Goal: Information Seeking & Learning: Learn about a topic

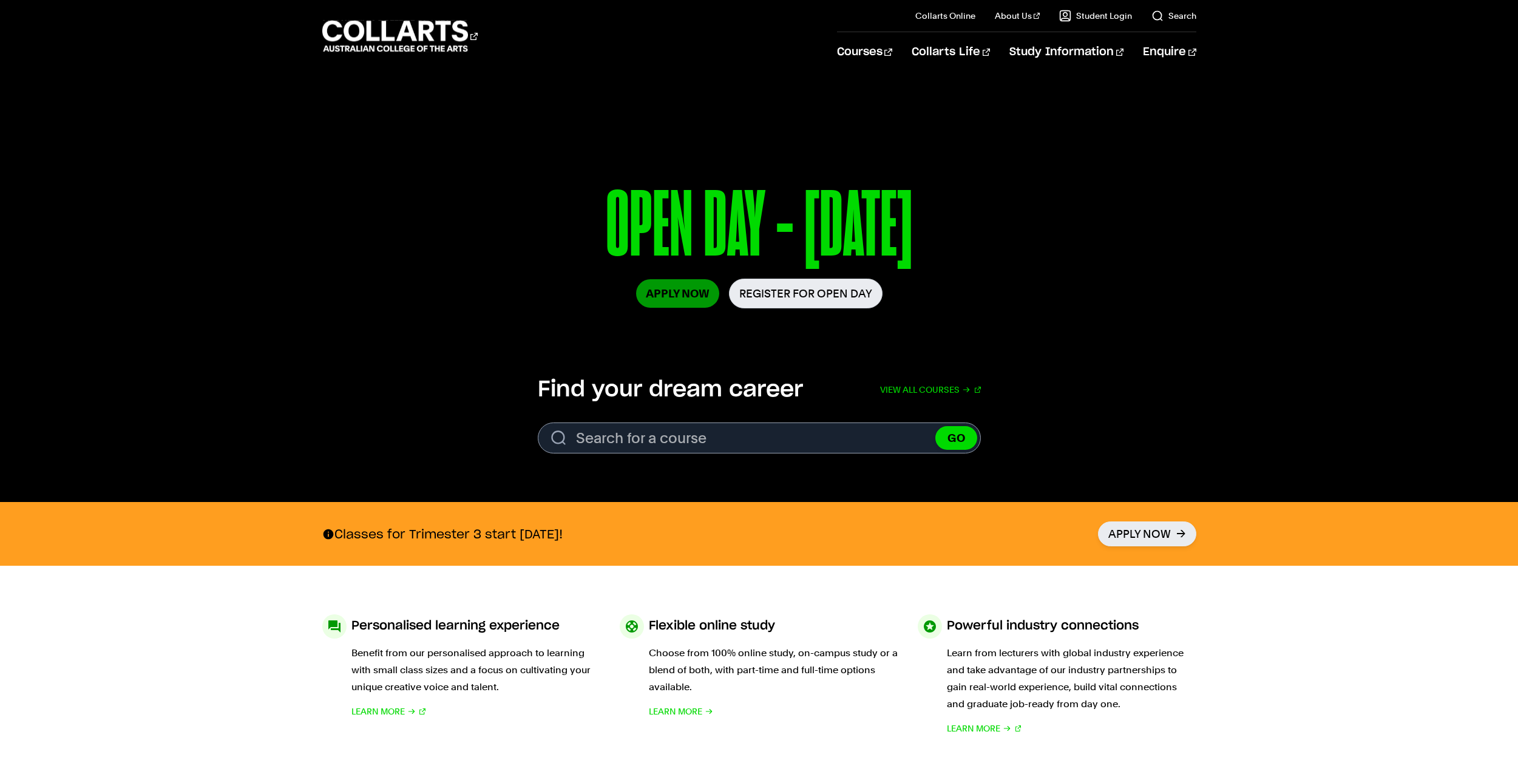
scroll to position [121, 0]
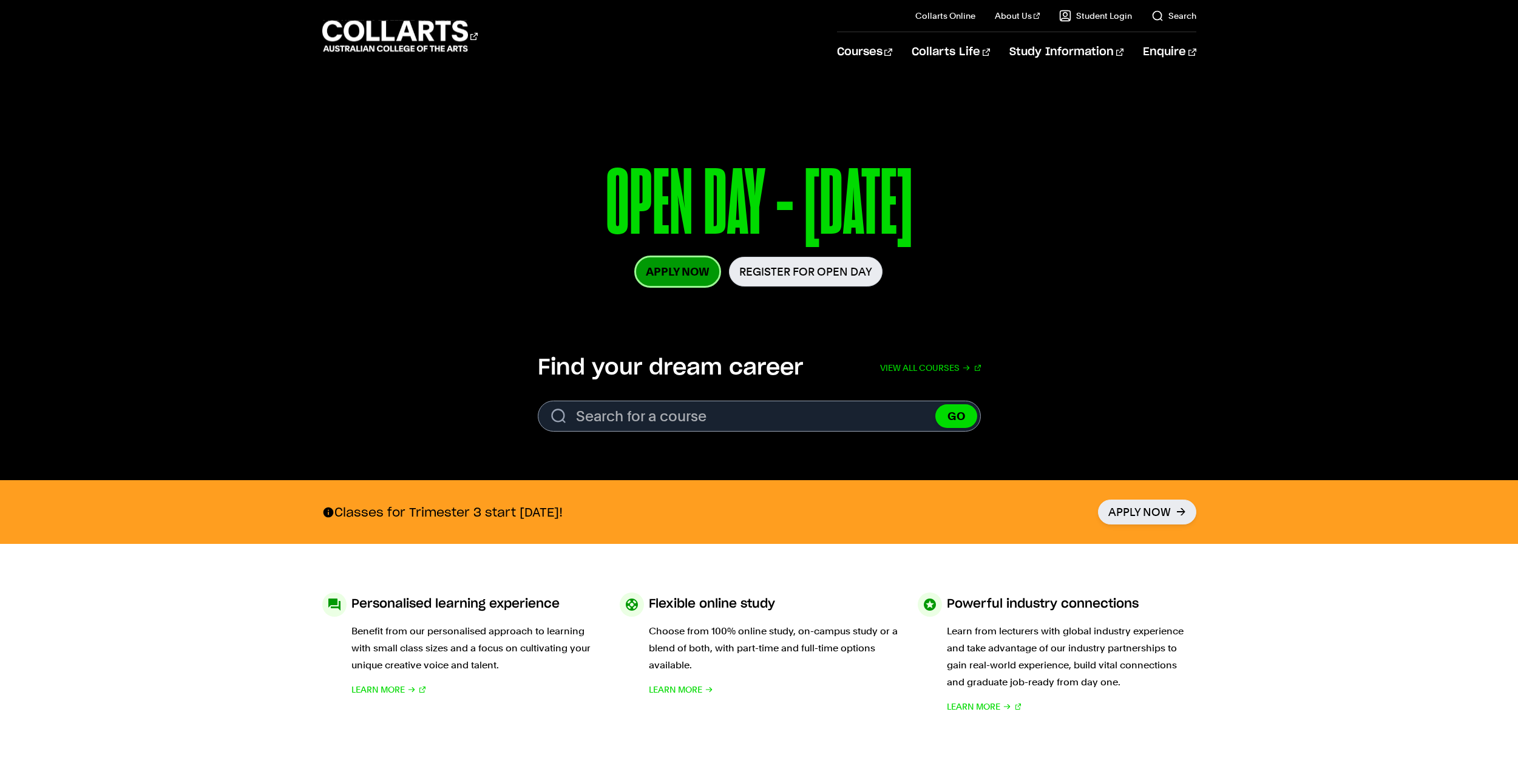
click at [669, 275] on link "Apply Now" at bounding box center [677, 271] width 83 height 29
click at [801, 279] on link "Register for Open Day" at bounding box center [806, 272] width 154 height 30
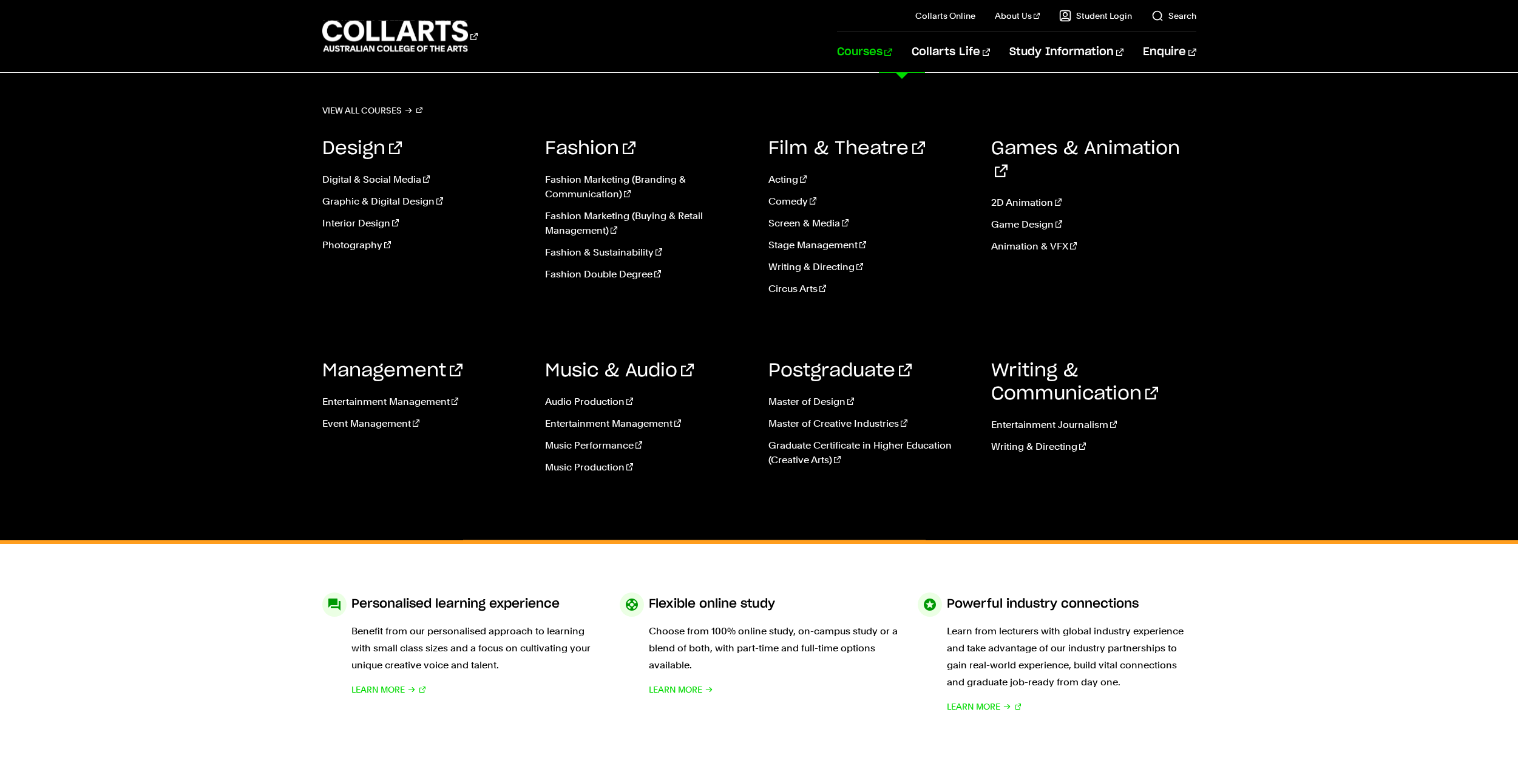
drag, startPoint x: 589, startPoint y: 397, endPoint x: 595, endPoint y: 390, distance: 9.5
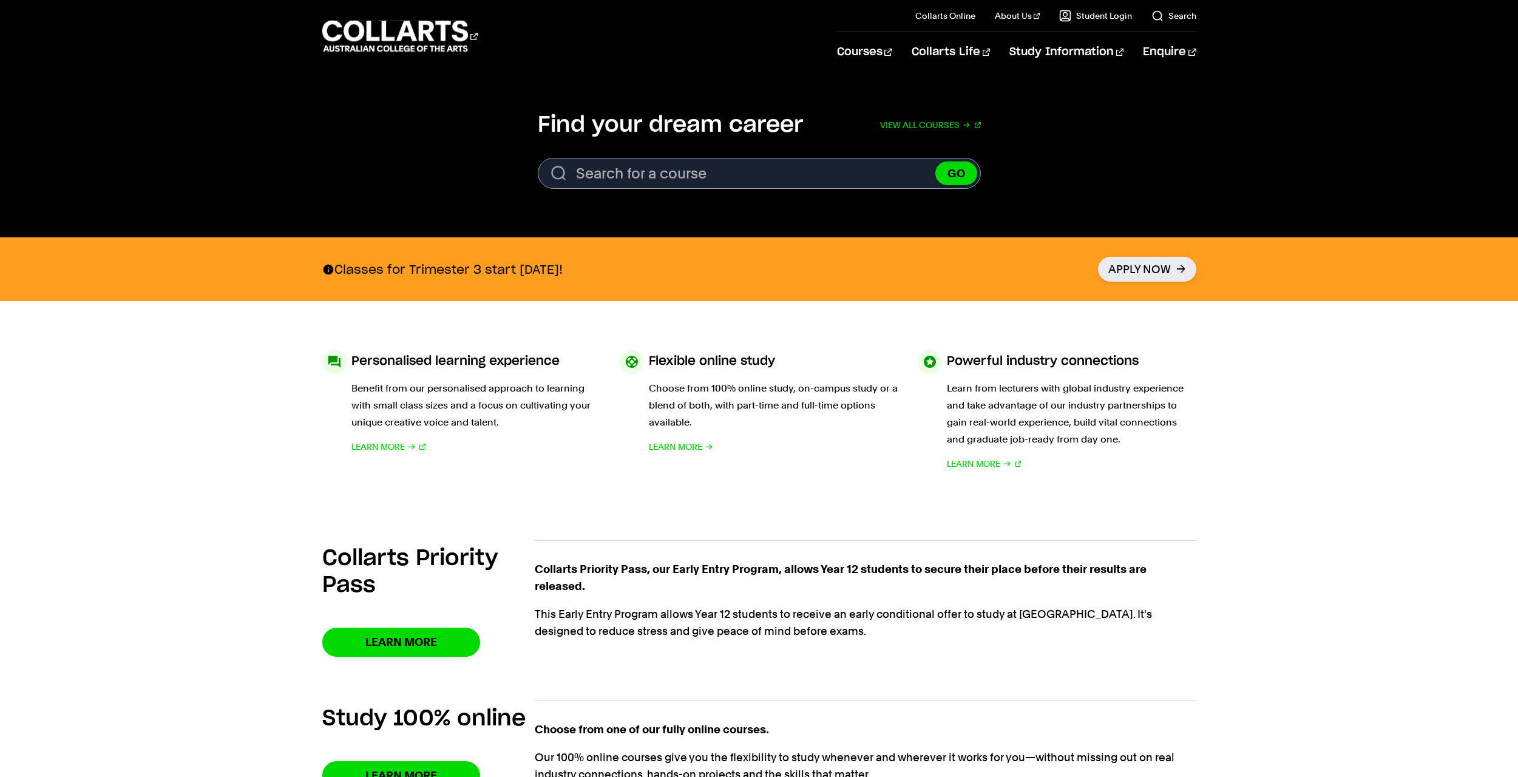
click at [850, 637] on p "This Early Entry Program allows Year 12 students to receive an early conditiona…" at bounding box center [866, 623] width 662 height 34
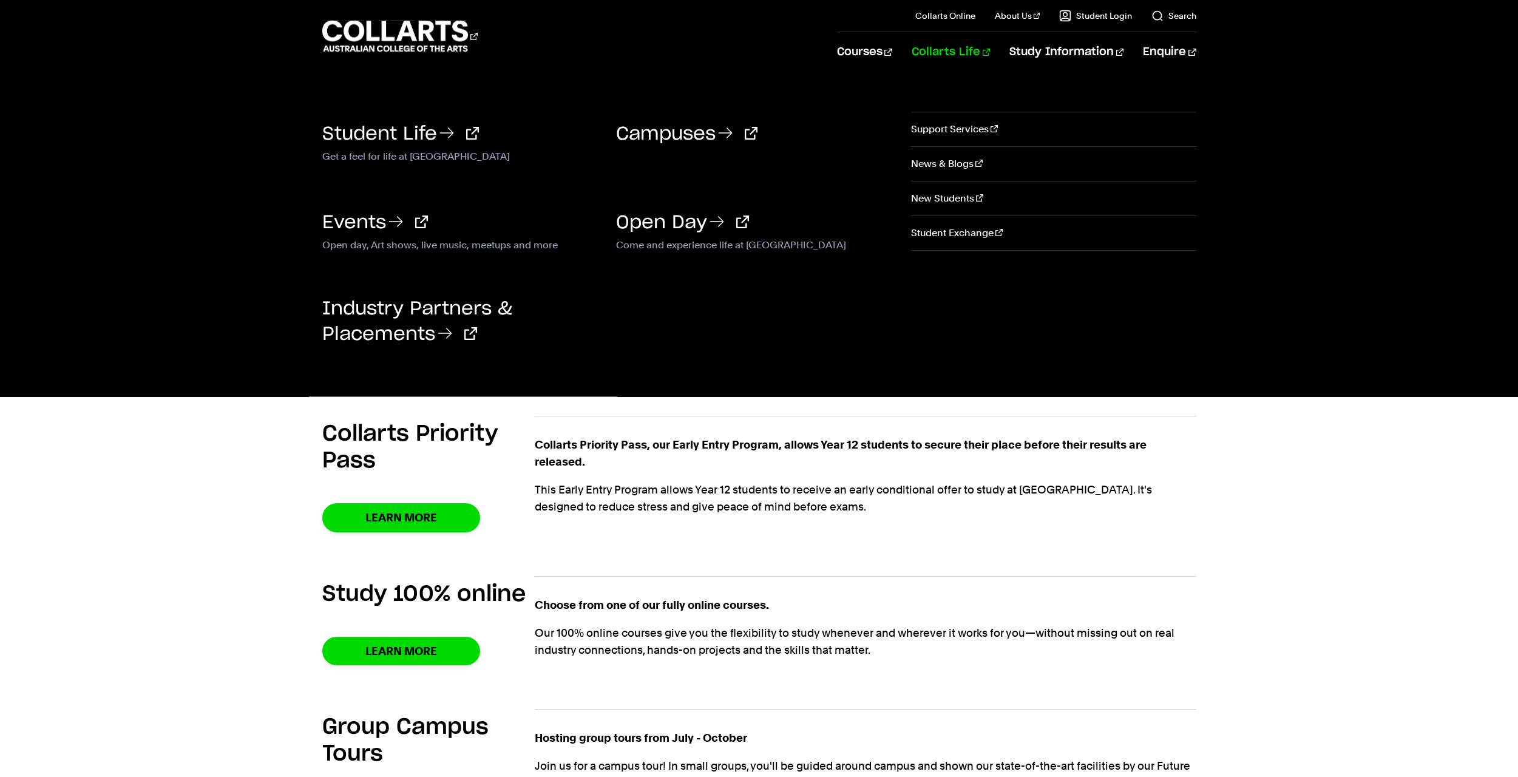
scroll to position [486, 0]
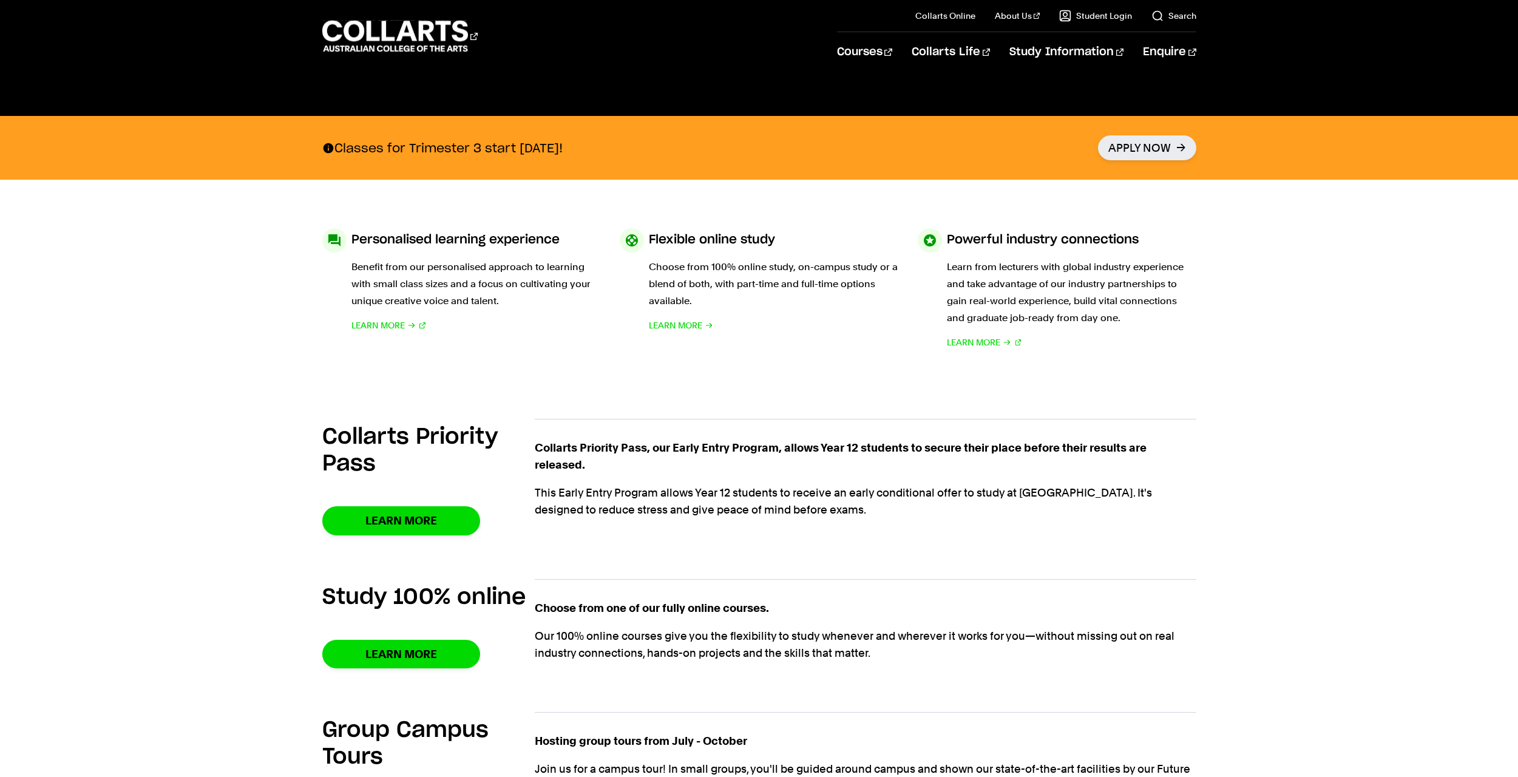
click at [963, 148] on div "Classes for Trimester 3 start September 15th! Apply Now" at bounding box center [759, 148] width 874 height 64
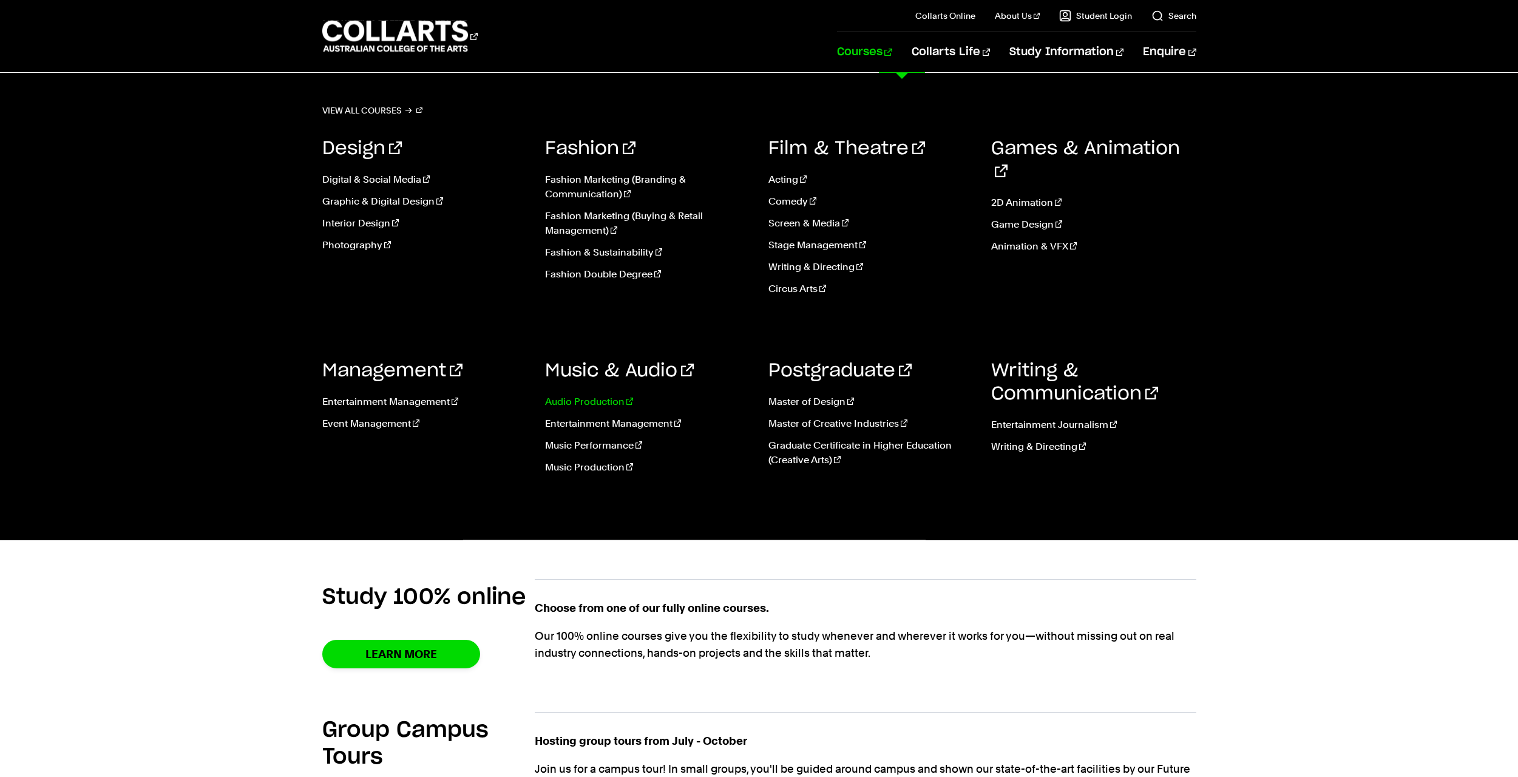
click at [593, 397] on link "Audio Production" at bounding box center [647, 402] width 205 height 15
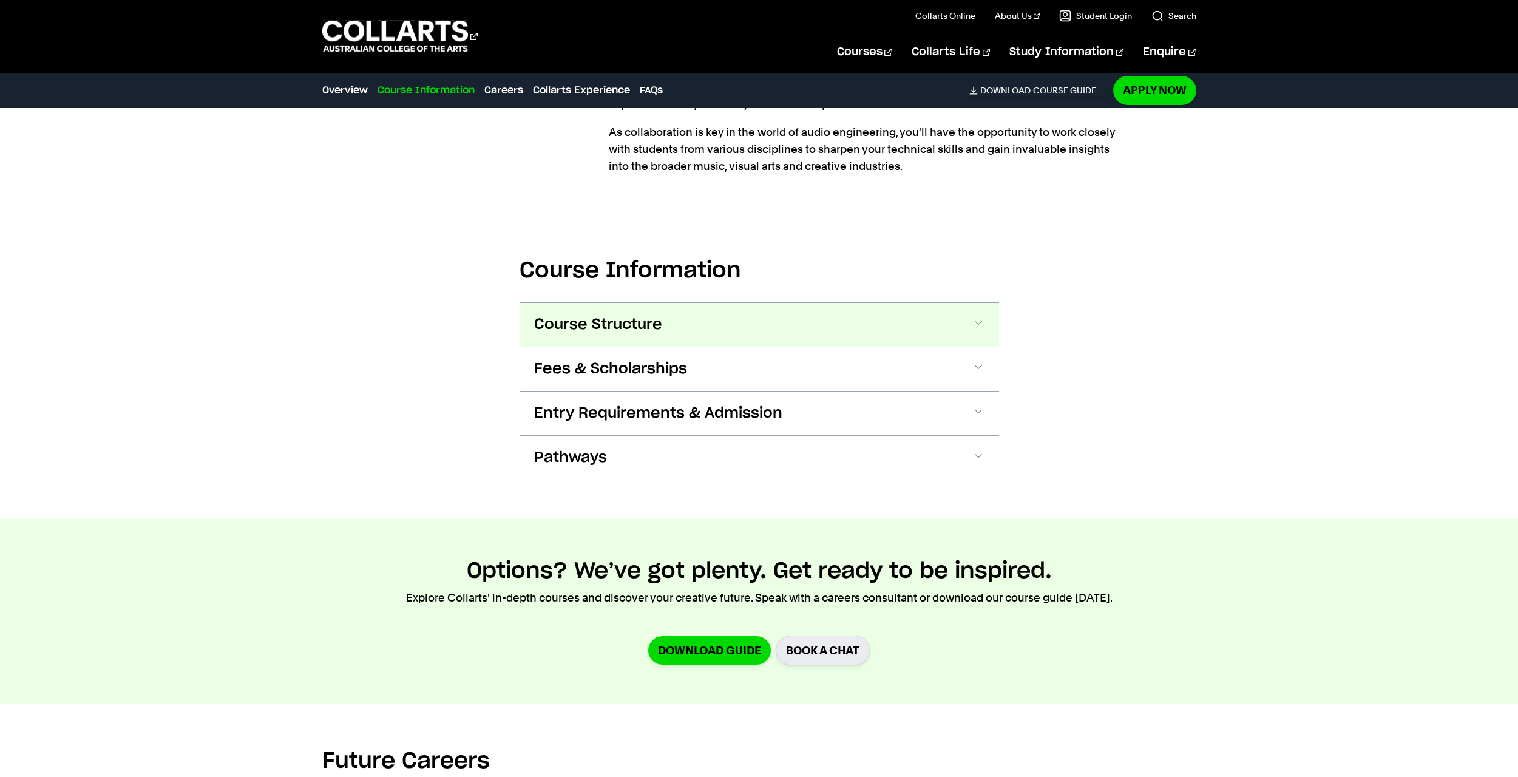
click at [685, 327] on button "Course Structure" at bounding box center [759, 325] width 479 height 44
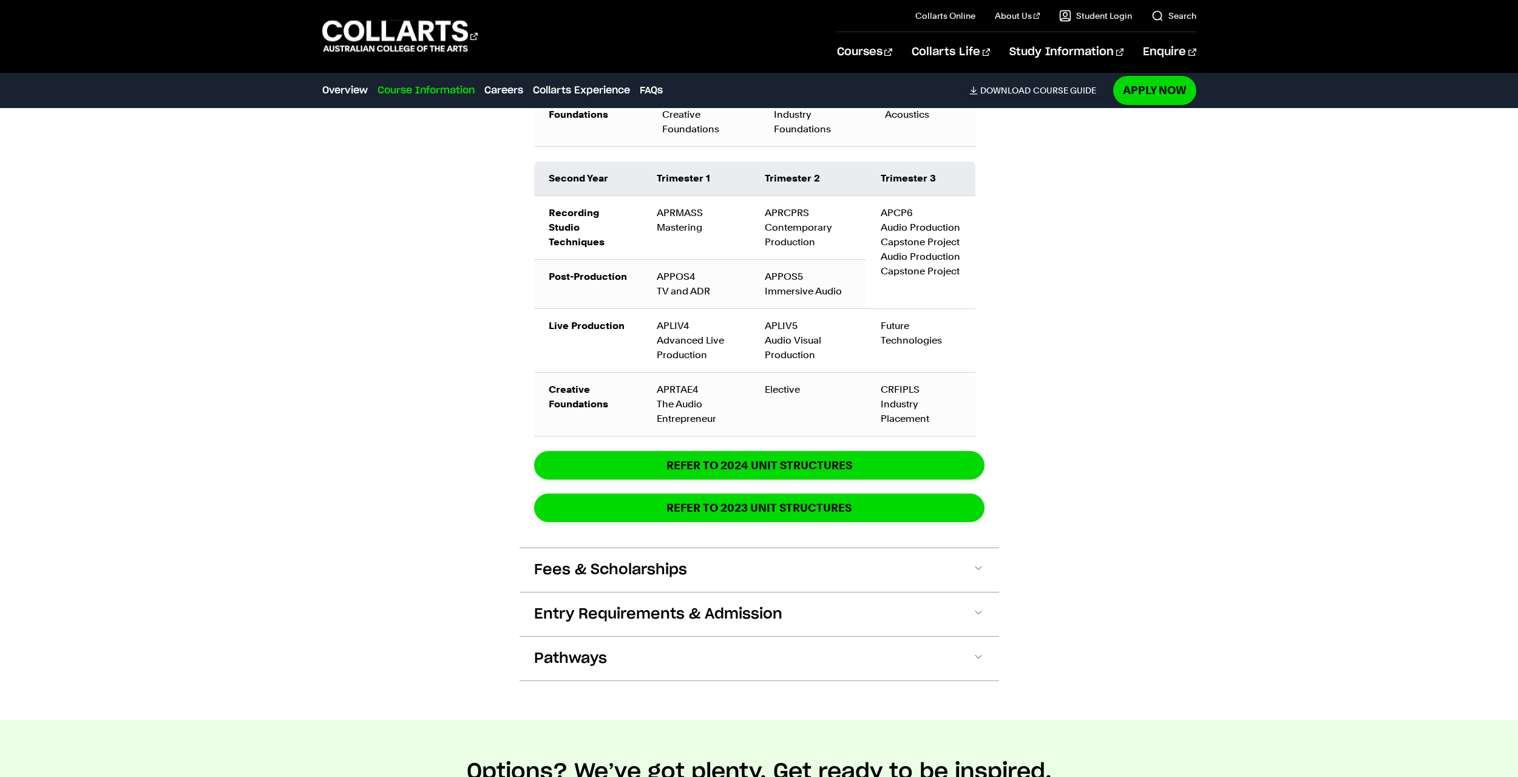
scroll to position [1798, 0]
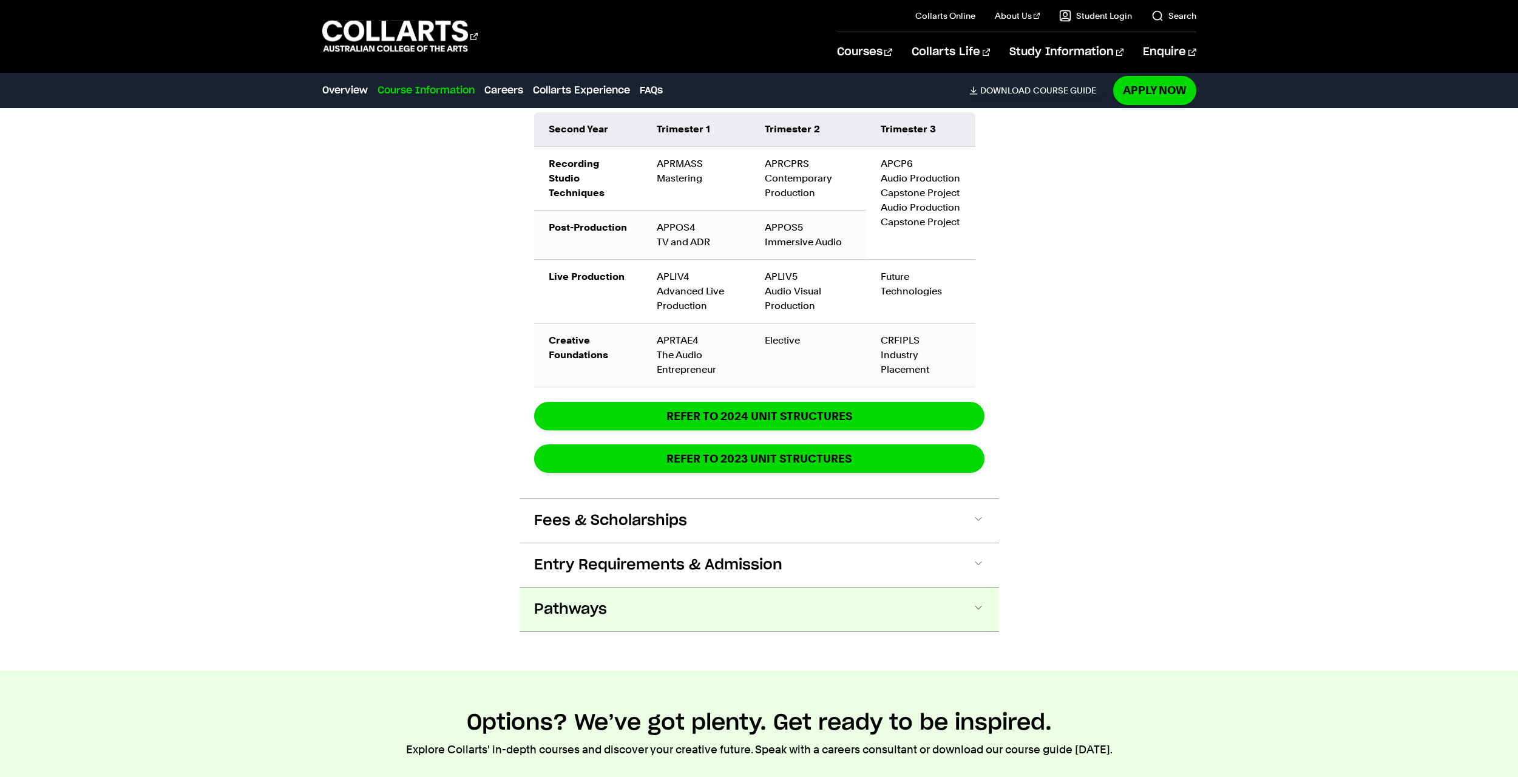
click at [768, 608] on button "Pathways" at bounding box center [759, 610] width 479 height 44
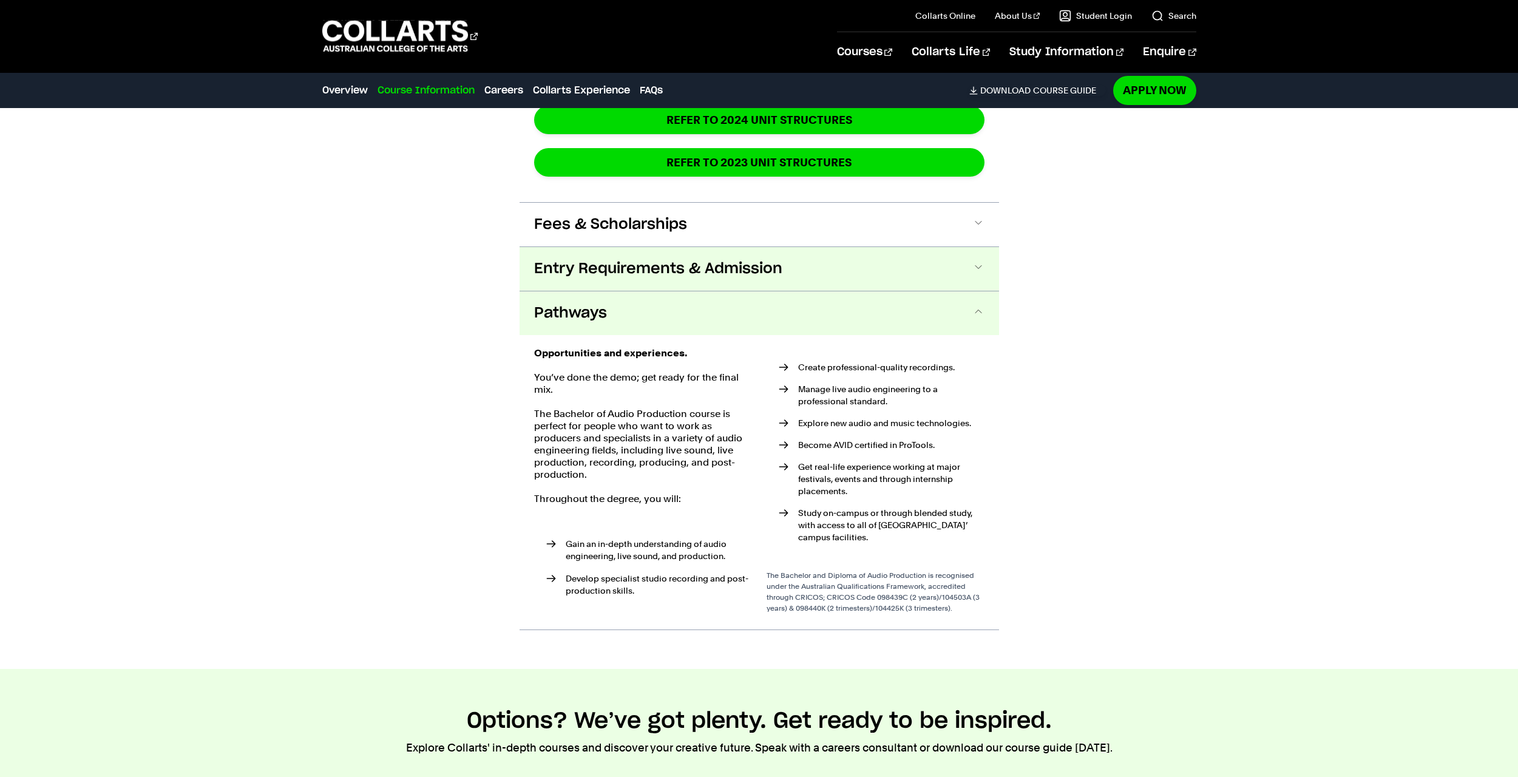
click at [722, 269] on span "Entry Requirements & Admission" at bounding box center [658, 268] width 248 height 19
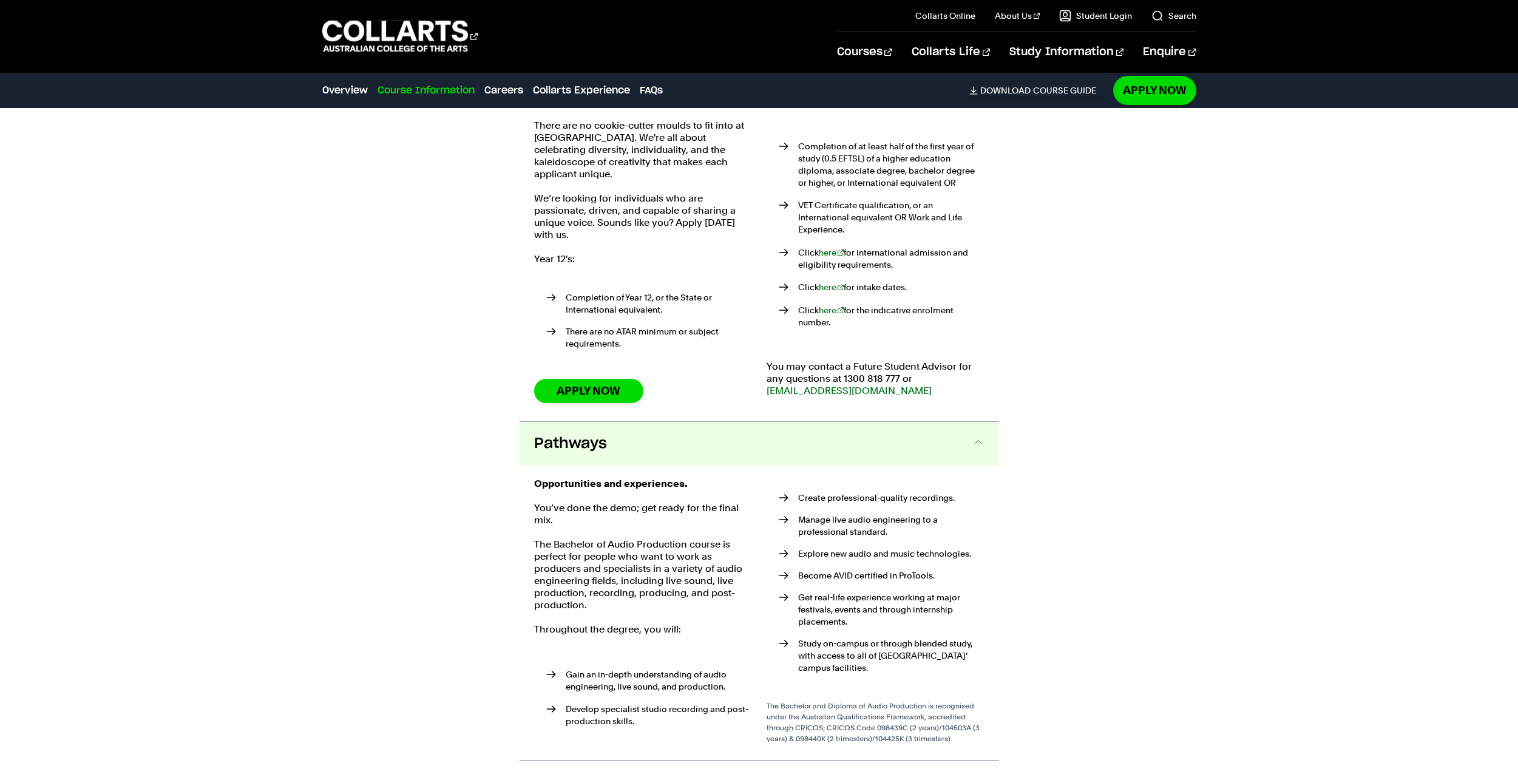
scroll to position [2292, 0]
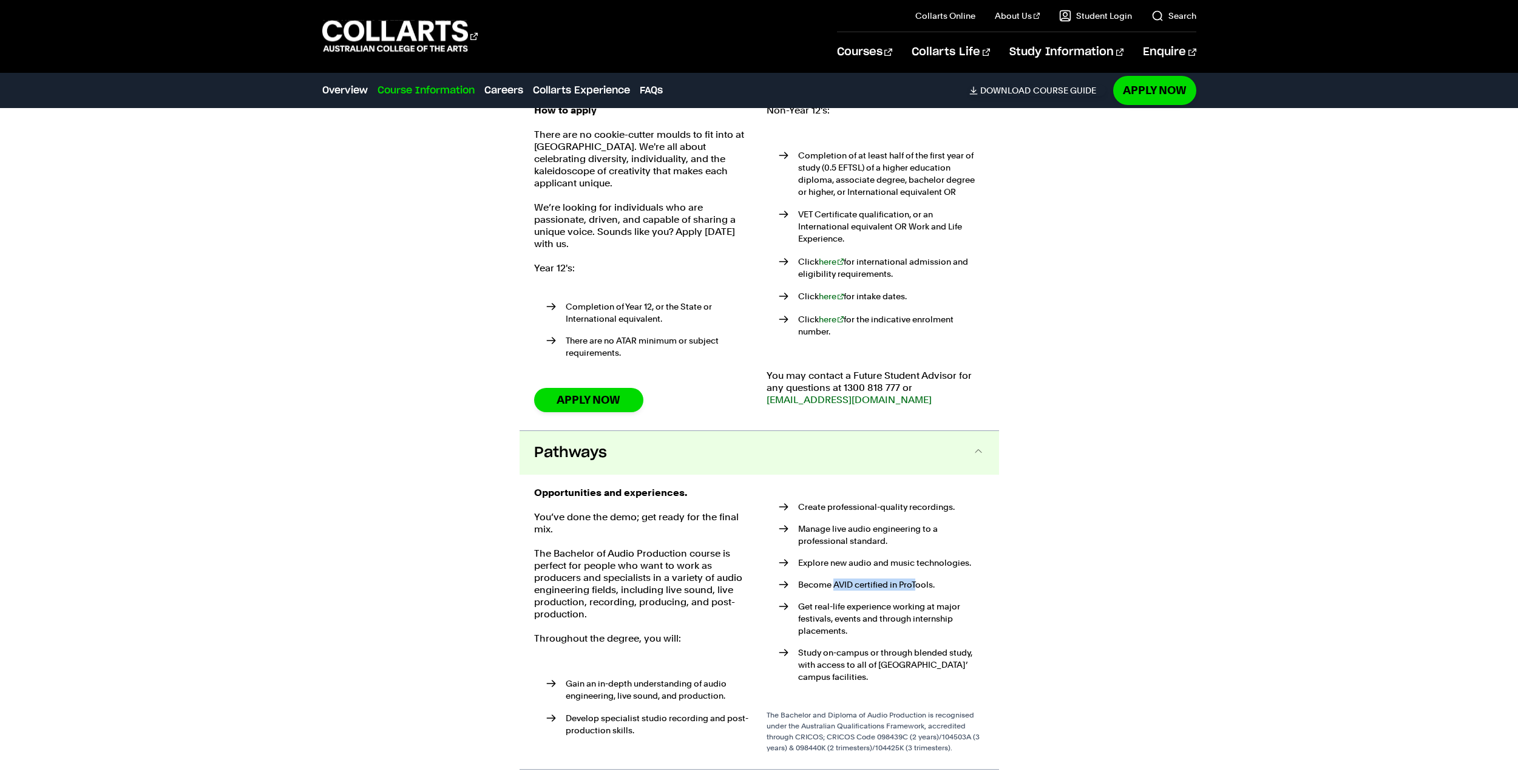
drag, startPoint x: 833, startPoint y: 575, endPoint x: 935, endPoint y: 566, distance: 103.0
click at [922, 578] on li "Become AVID certified in ProTools." at bounding box center [882, 584] width 206 height 12
click at [956, 565] on ul "Create professional-quality recordings. Manage live audio engineering to a prof…" at bounding box center [876, 594] width 218 height 215
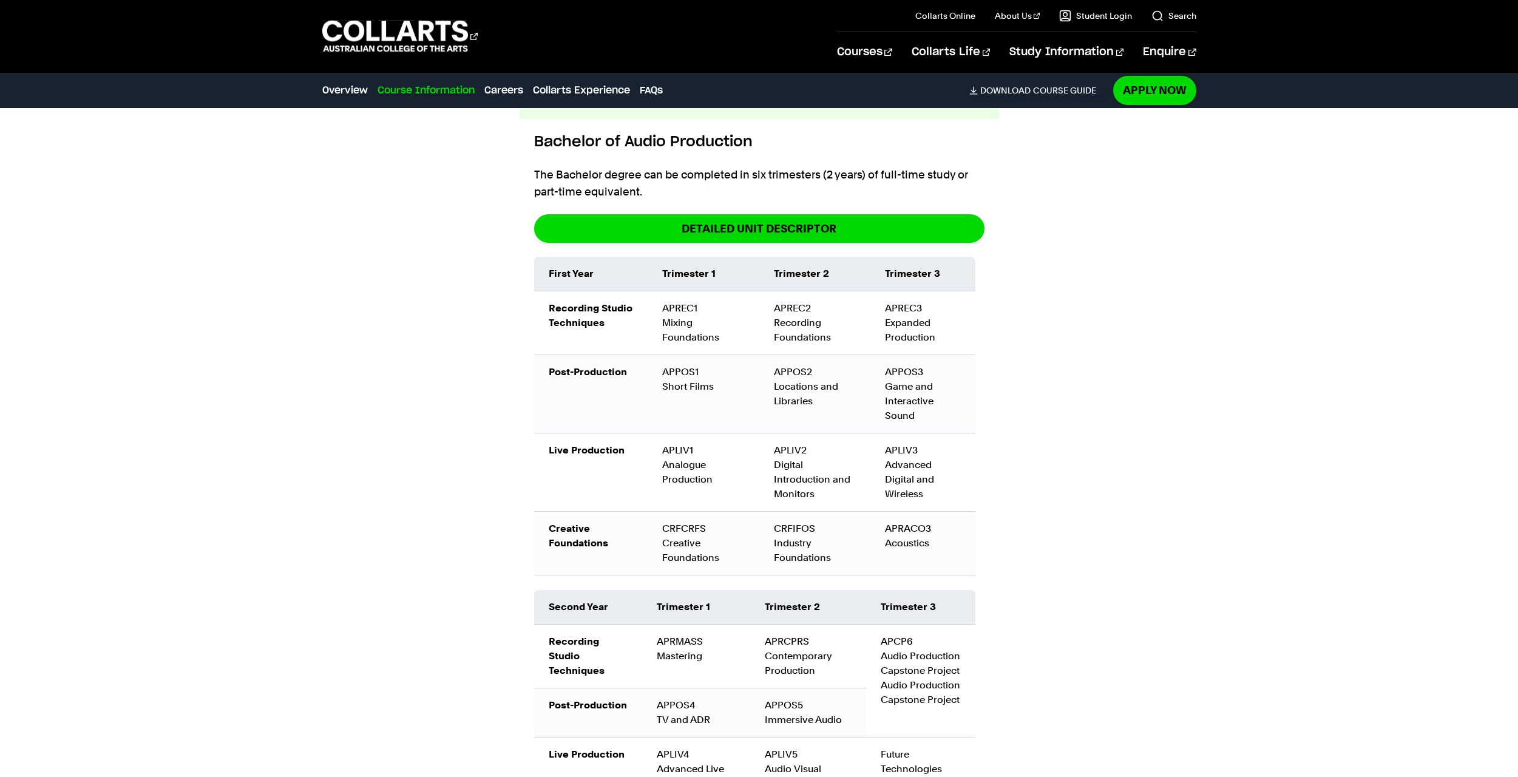
scroll to position [1321, 0]
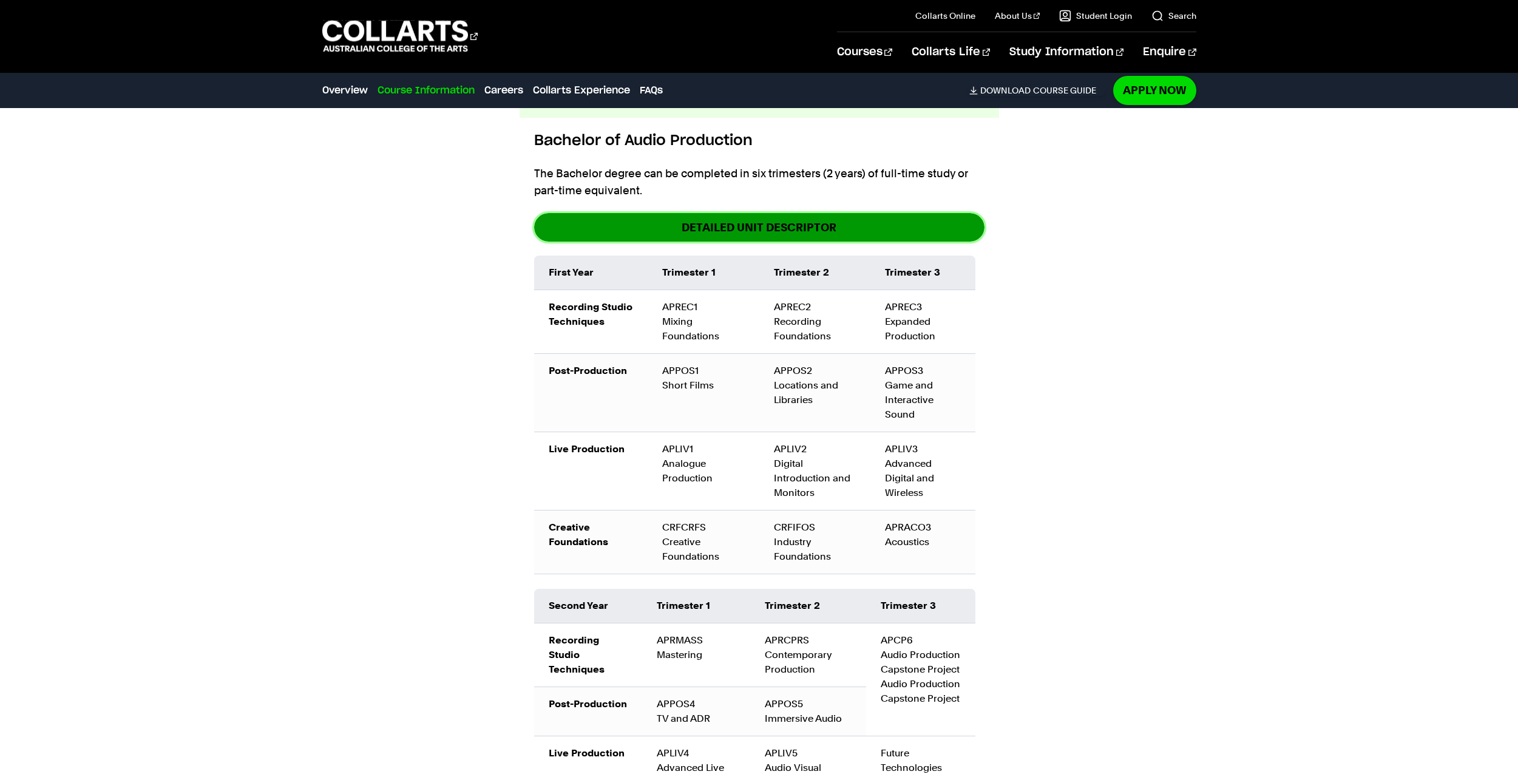
click at [736, 237] on link "DETAILED UNIT DESCRIPTOR" at bounding box center [759, 227] width 450 height 29
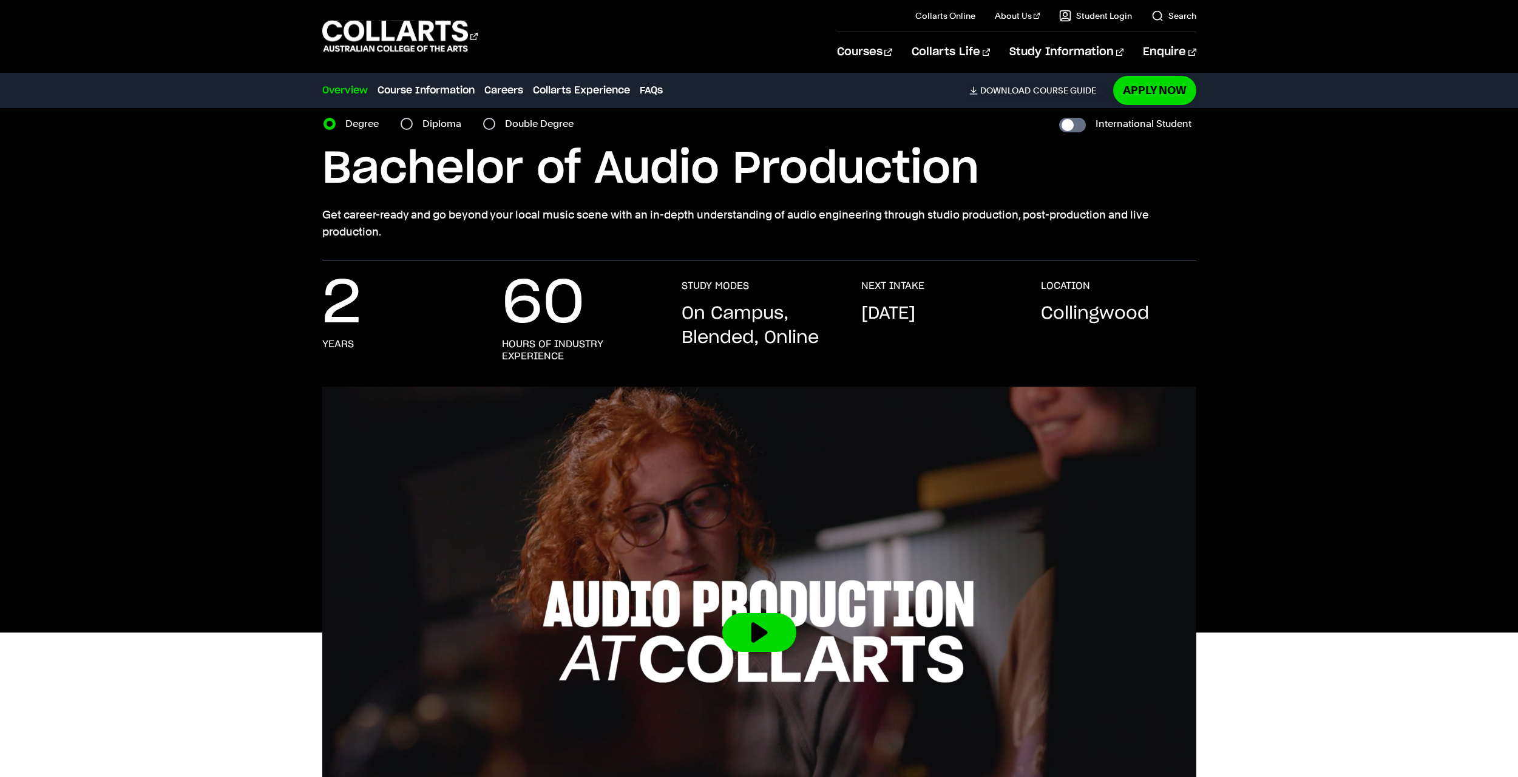
scroll to position [0, 0]
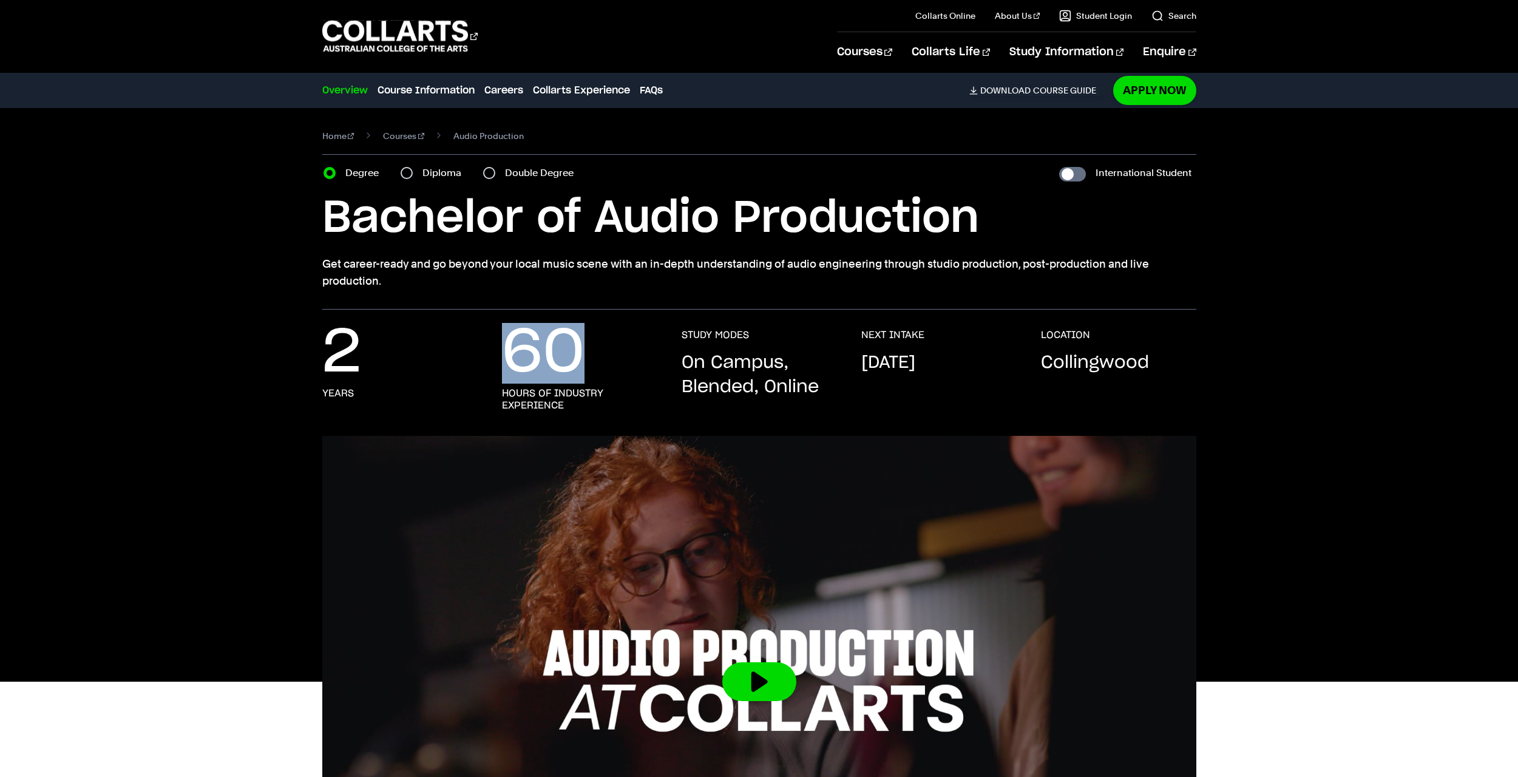
drag, startPoint x: 567, startPoint y: 344, endPoint x: 513, endPoint y: 337, distance: 53.8
click at [513, 337] on p "60" at bounding box center [543, 353] width 83 height 49
click at [581, 357] on p "60" at bounding box center [543, 353] width 83 height 49
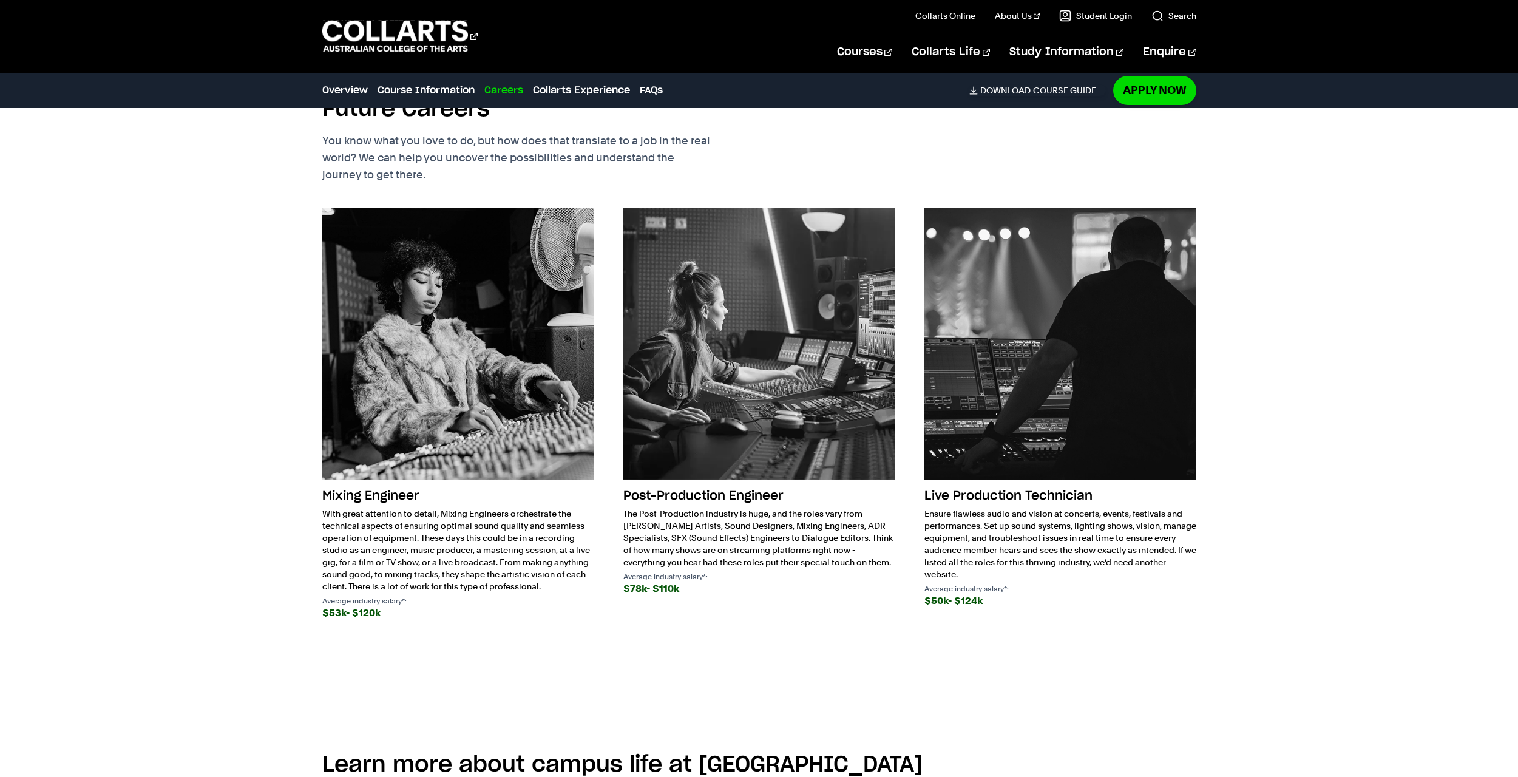
scroll to position [3399, 0]
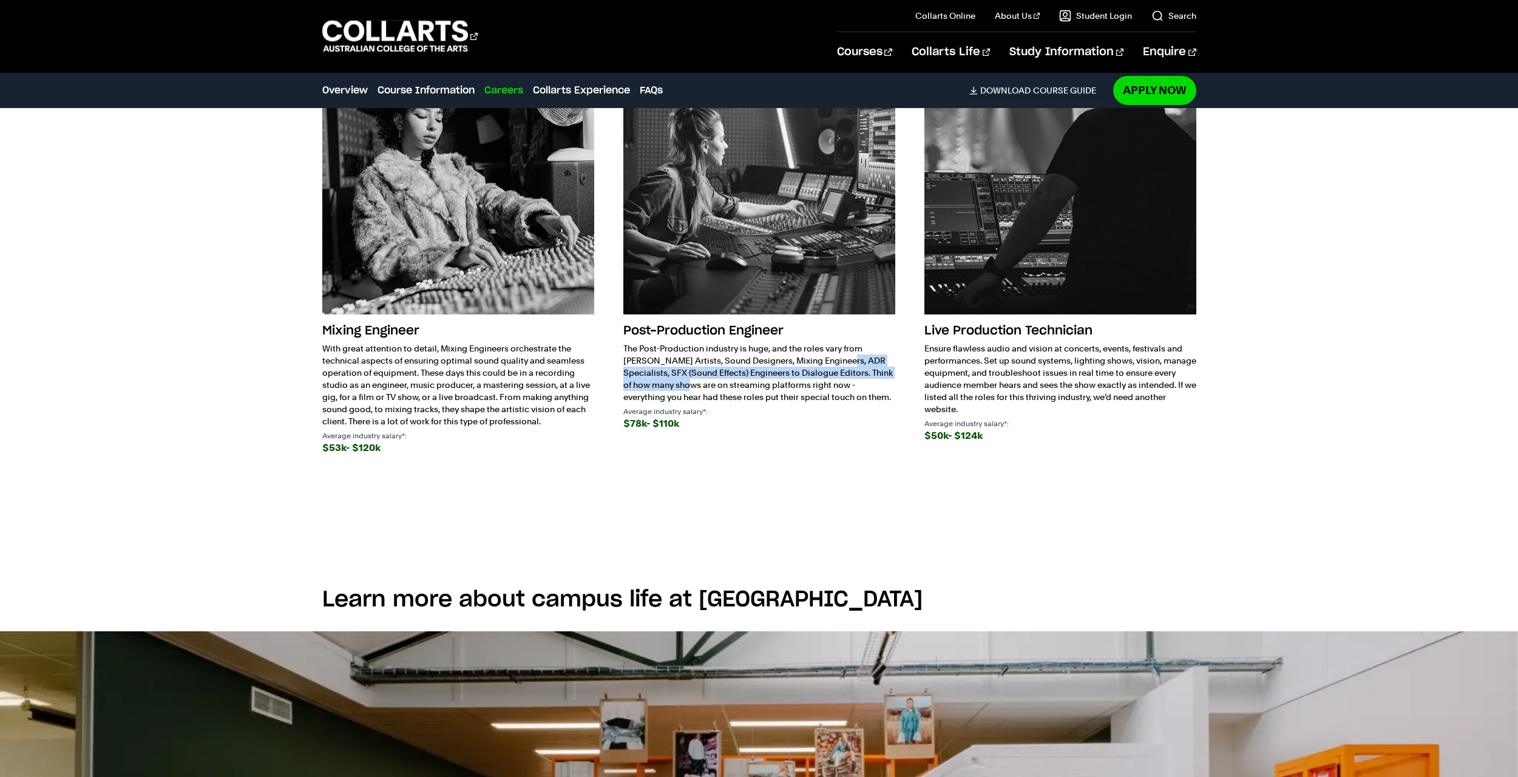
drag, startPoint x: 663, startPoint y: 347, endPoint x: 779, endPoint y: 357, distance: 117.0
click at [779, 357] on p "The Post-Production industry is huge, and the roles vary from [PERSON_NAME] Art…" at bounding box center [759, 372] width 272 height 61
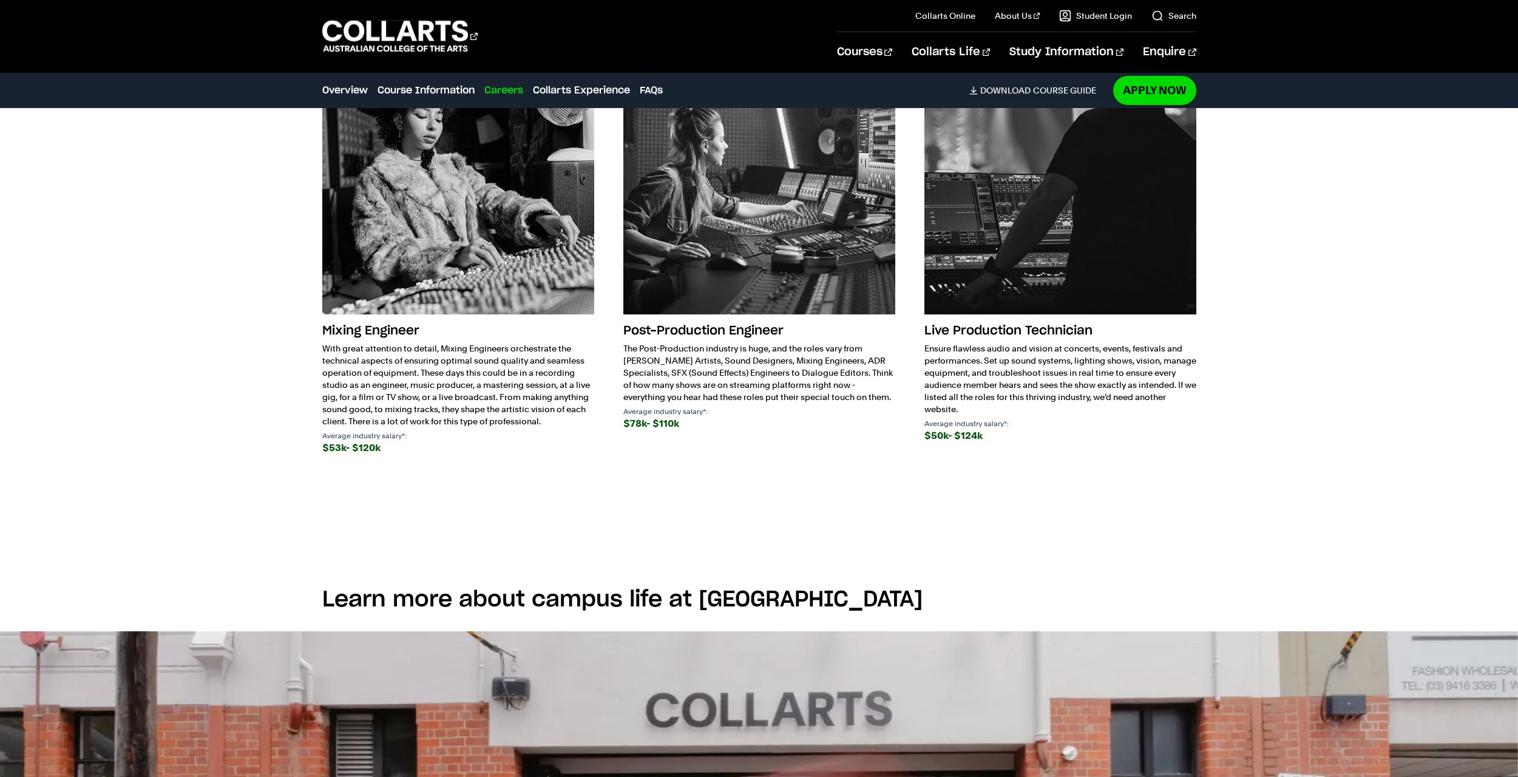
click at [790, 387] on p "The Post-Production industry is huge, and the roles vary from [PERSON_NAME] Art…" at bounding box center [759, 372] width 272 height 61
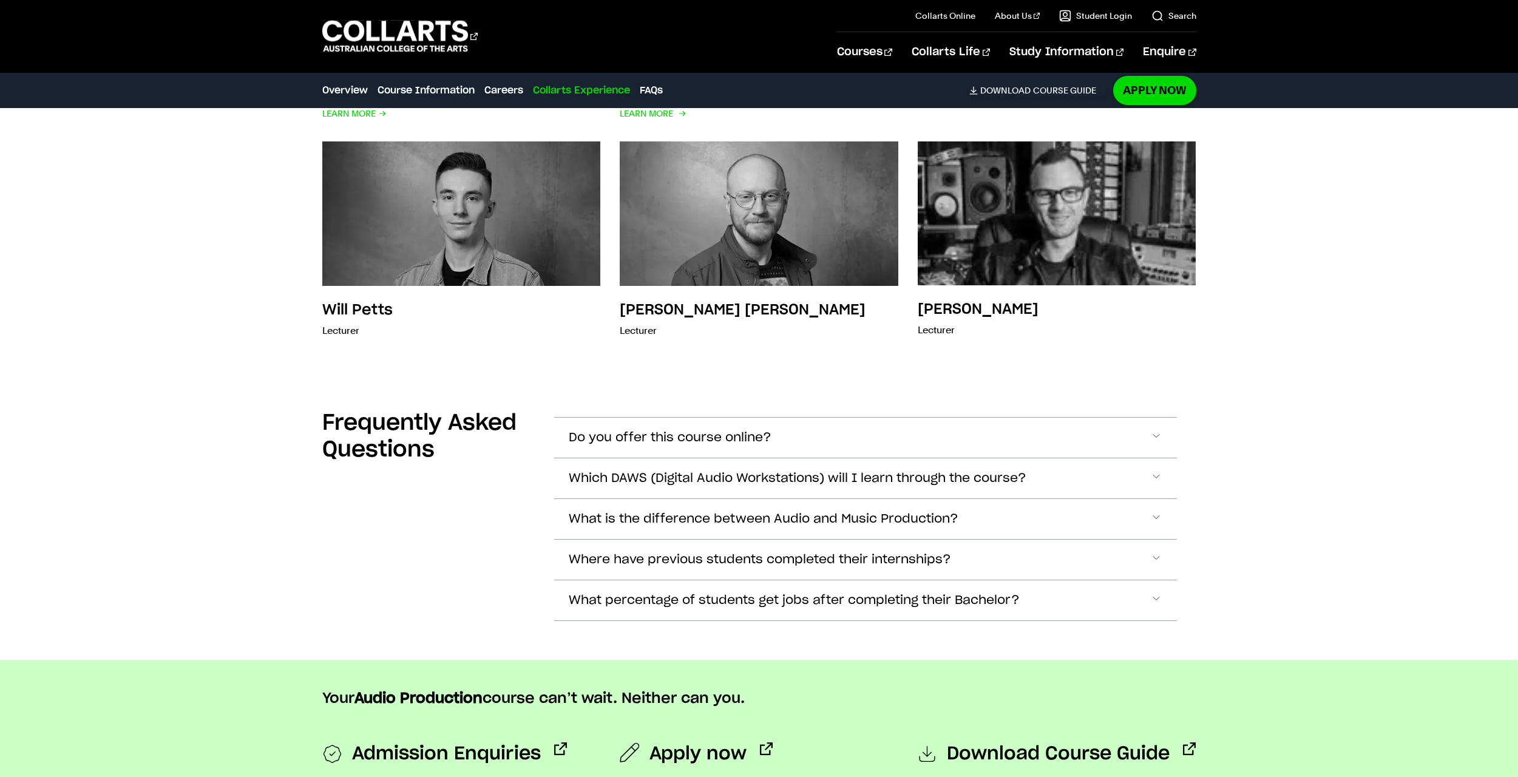
scroll to position [5341, 0]
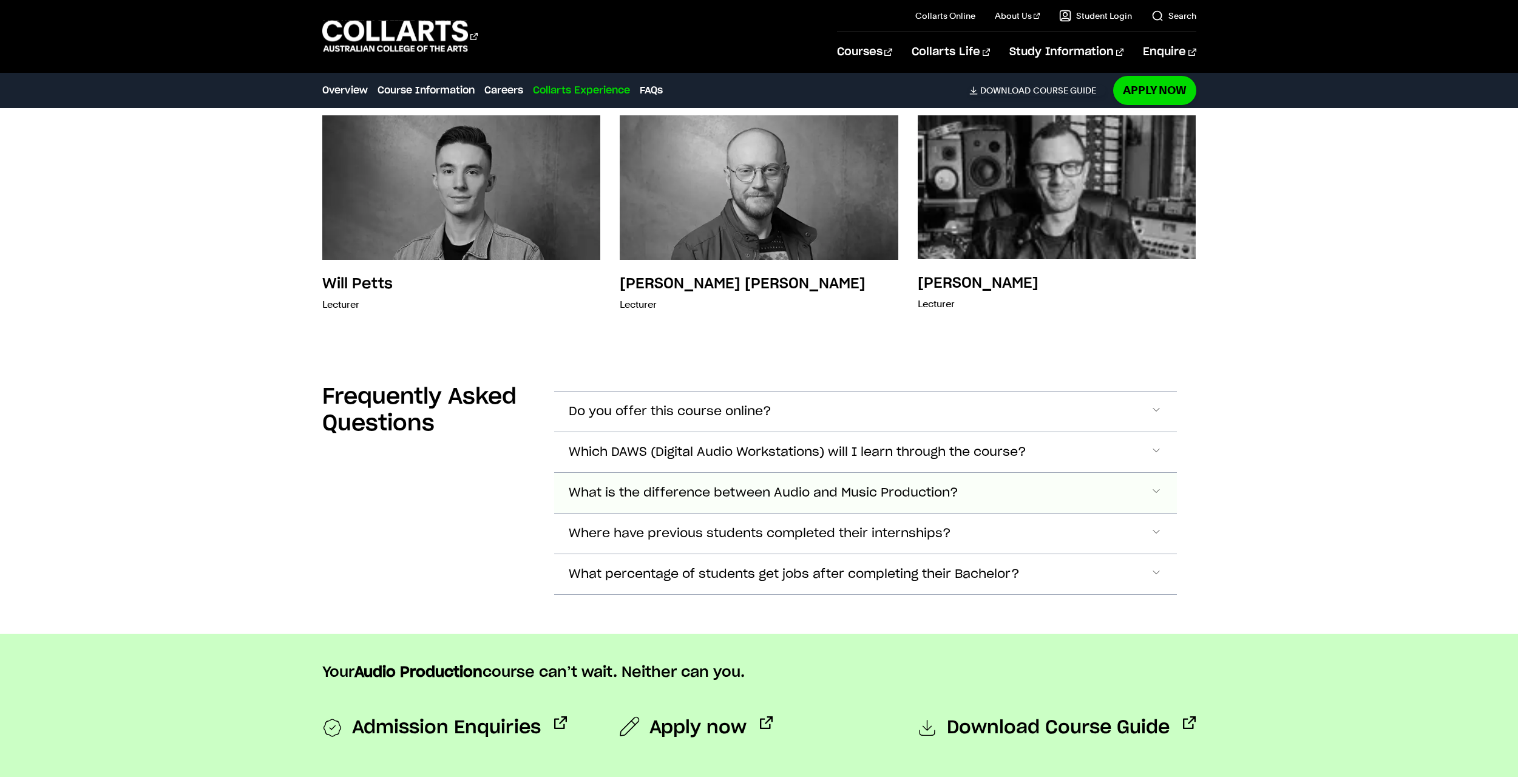
click at [873, 432] on button "What is the difference between Audio and Music Production?" at bounding box center [865, 411] width 623 height 40
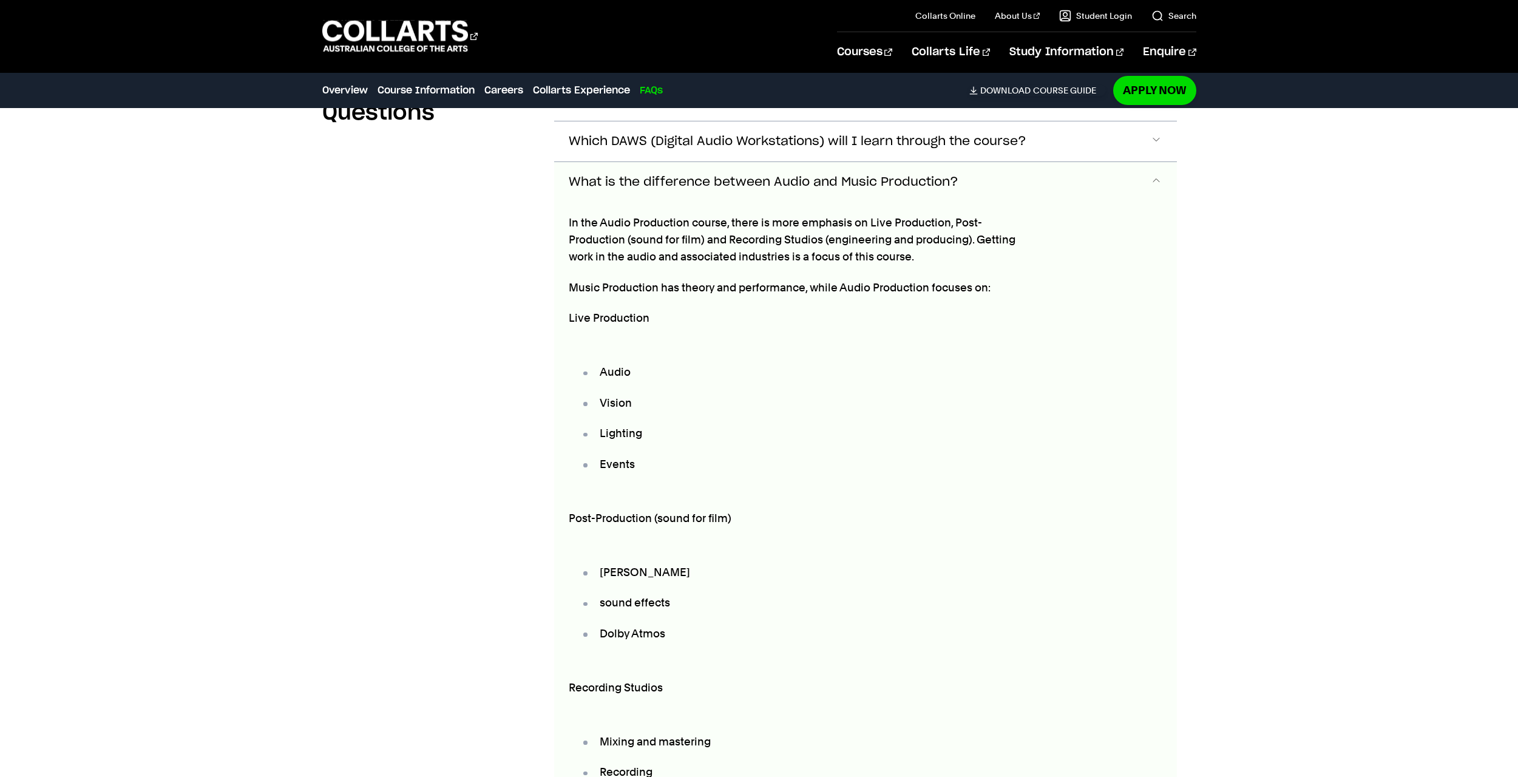
scroll to position [5631, 0]
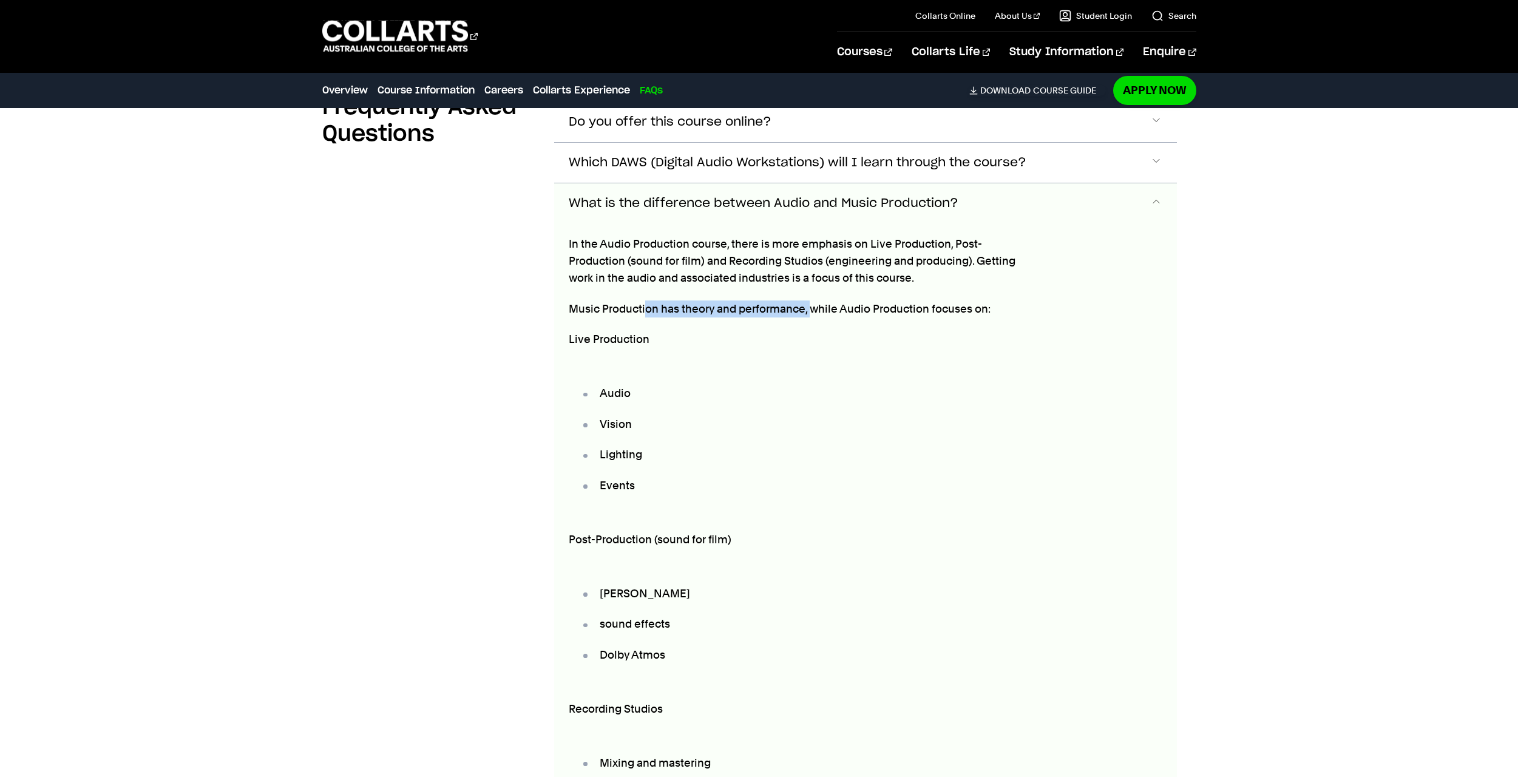
drag, startPoint x: 645, startPoint y: 291, endPoint x: 808, endPoint y: 294, distance: 163.3
click at [808, 300] on p "Music Production has theory and performance, while Audio Production focuses on:" at bounding box center [794, 308] width 450 height 17
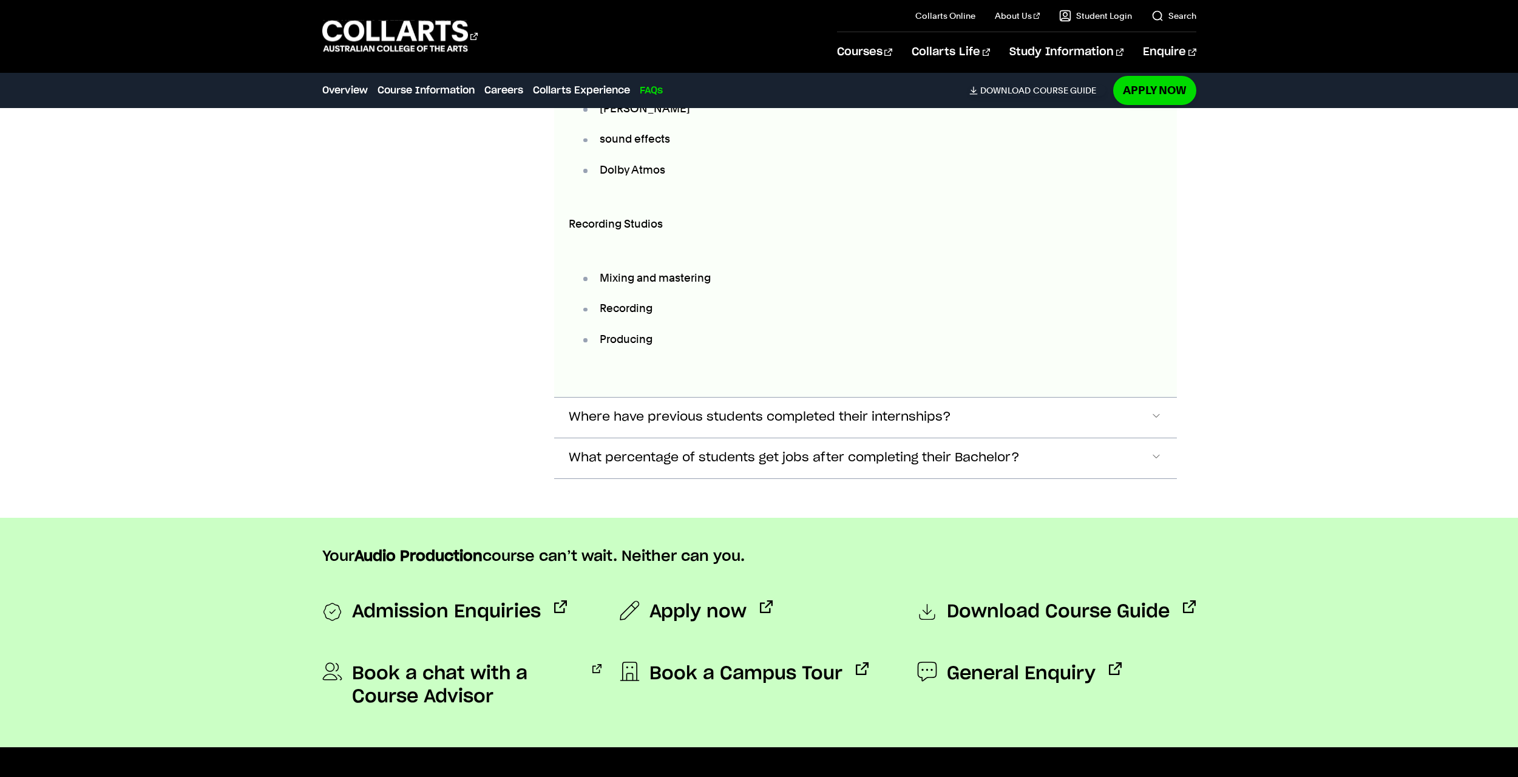
scroll to position [6238, 0]
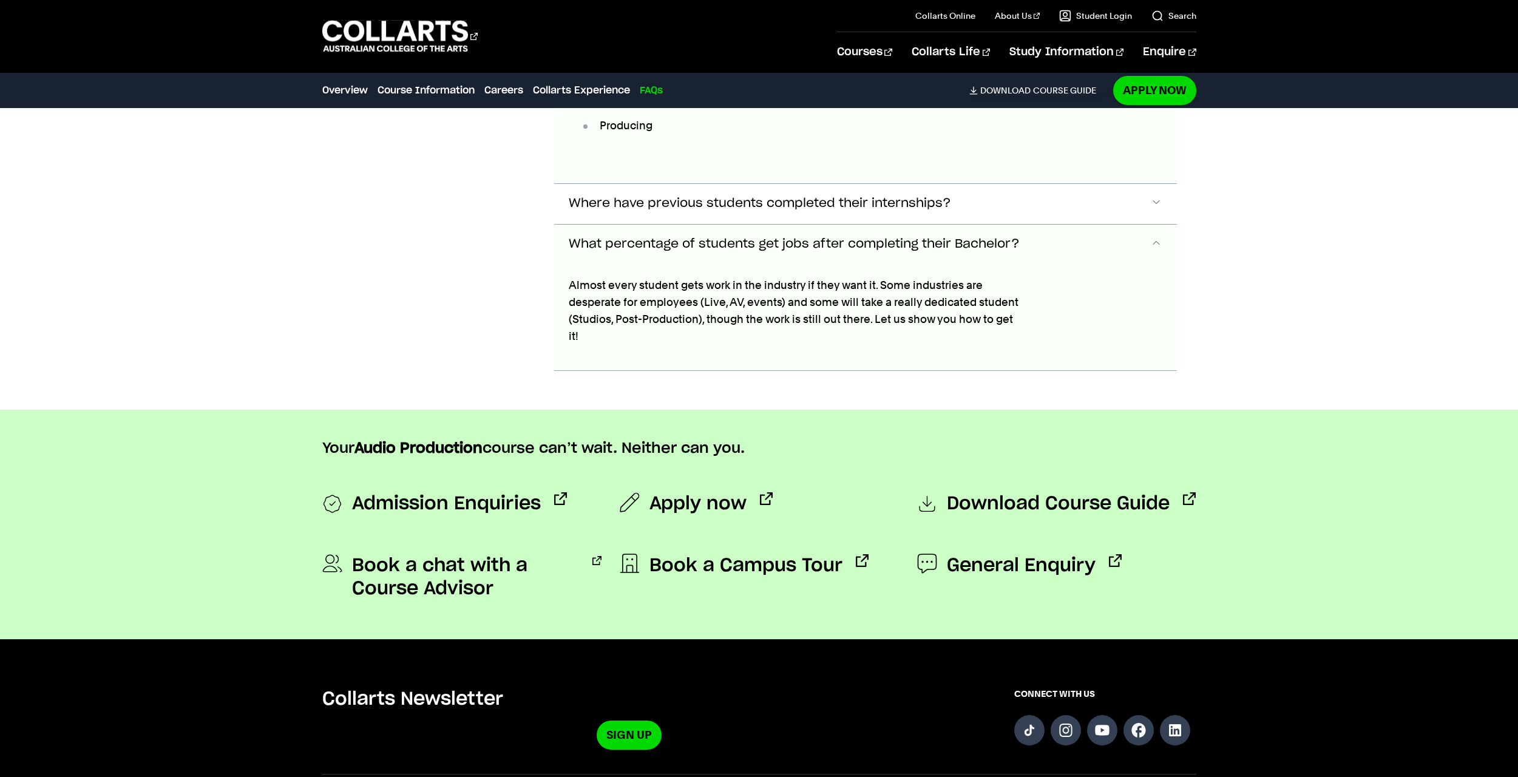
scroll to position [6308, 0]
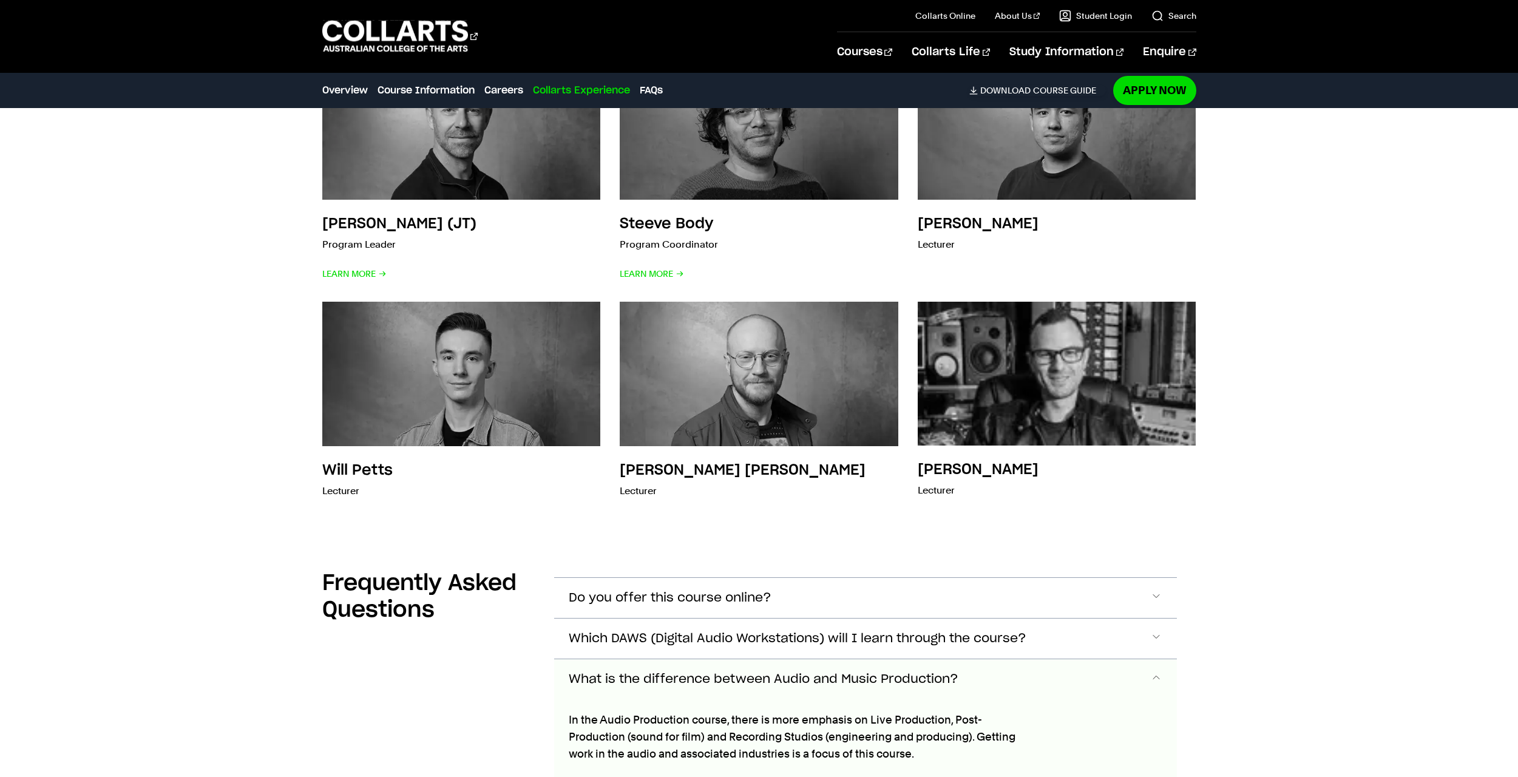
scroll to position [0, 0]
